Goal: Task Accomplishment & Management: Complete application form

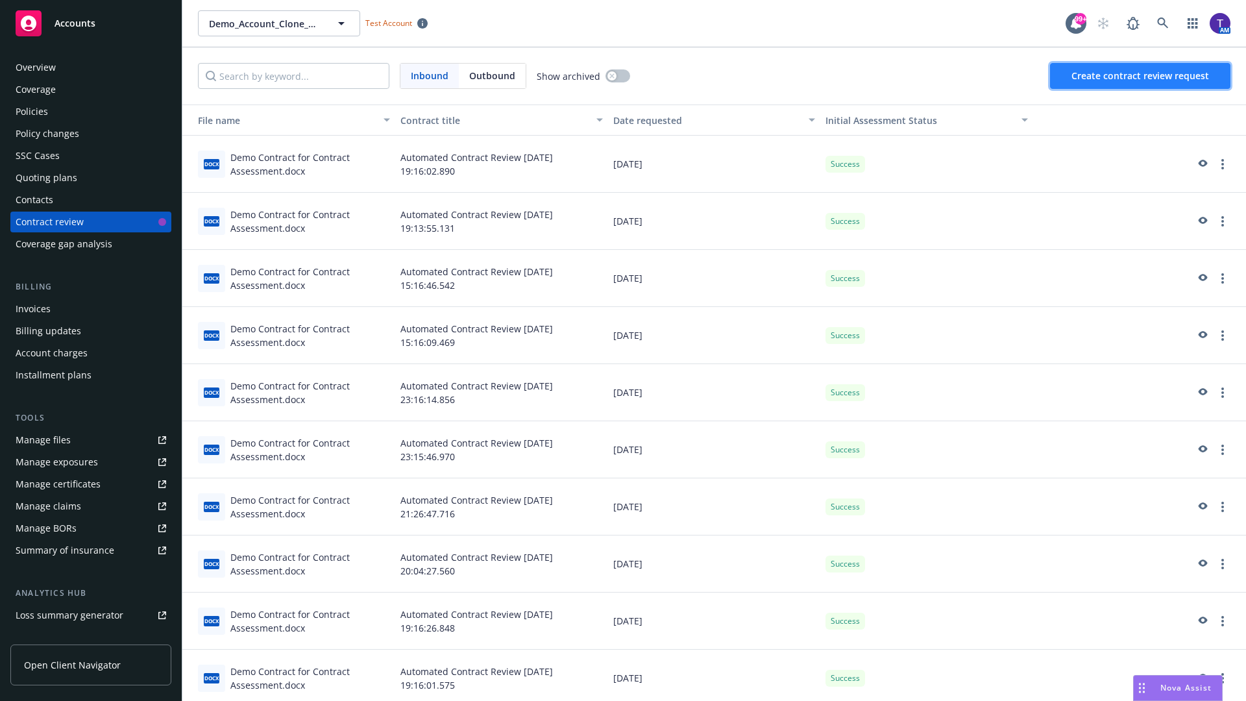
click at [1140, 76] on span "Create contract review request" at bounding box center [1140, 75] width 138 height 12
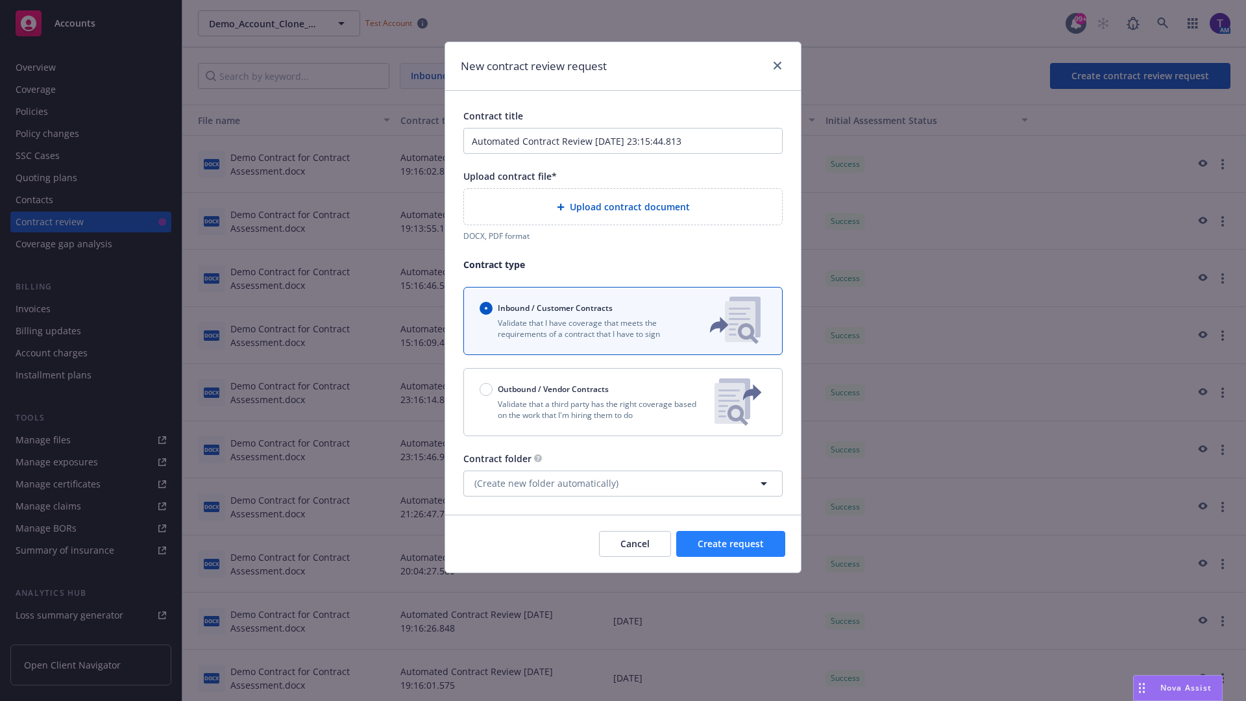
type input "Automated Contract Review 08-20-2025 23:15:44.813"
click at [623, 402] on p "Validate that a third party has the right coverage based on the work that I'm h…" at bounding box center [591, 409] width 224 height 22
radio input "false"
radio input "true"
click at [730, 549] on span "Create request" at bounding box center [730, 543] width 66 height 12
